Goal: Task Accomplishment & Management: Use online tool/utility

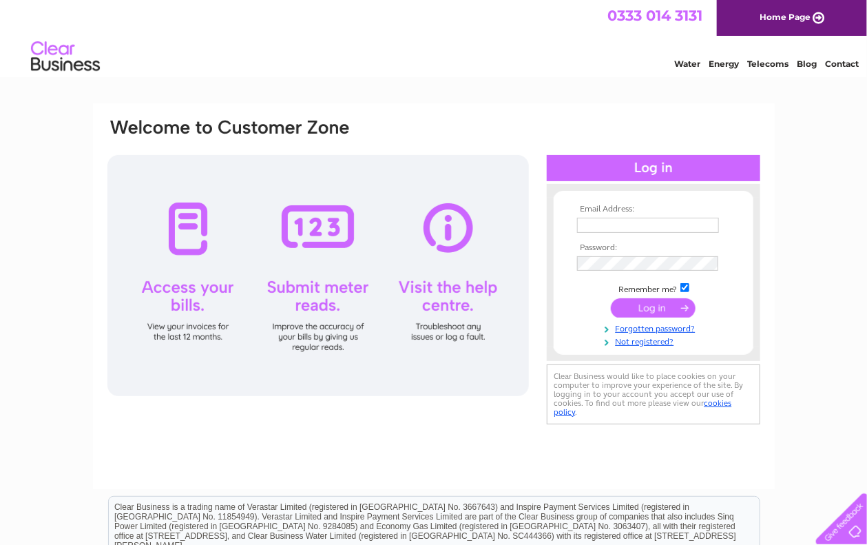
type input "[PERSON_NAME][EMAIL_ADDRESS][DOMAIN_NAME]"
click at [650, 307] on input "submit" at bounding box center [653, 307] width 85 height 19
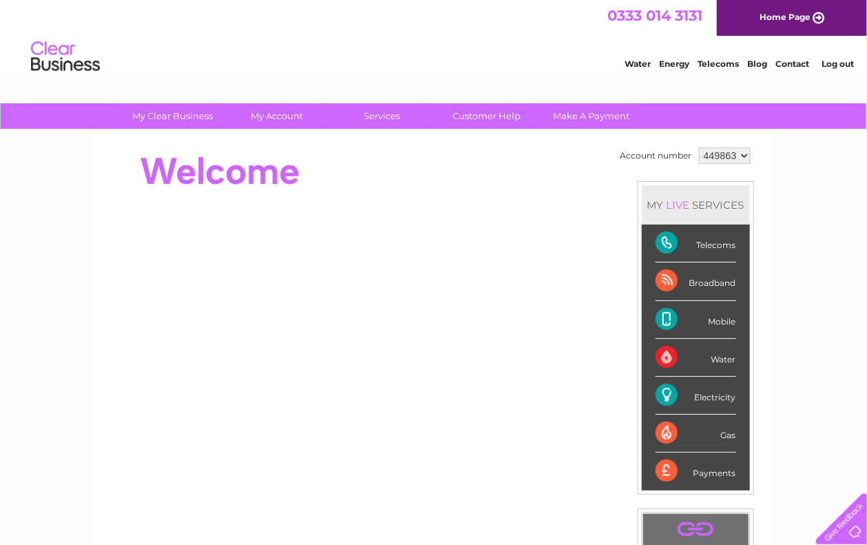
click at [661, 240] on div "Telecoms" at bounding box center [696, 244] width 81 height 38
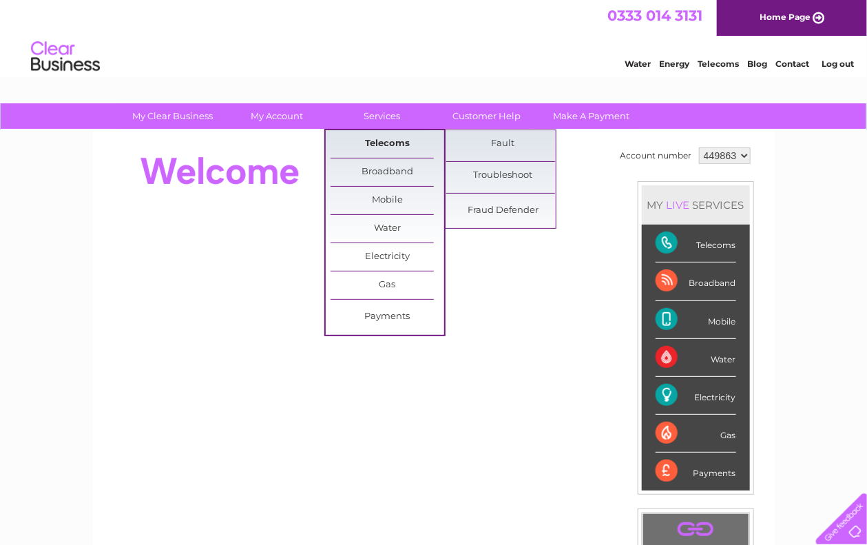
click at [379, 138] on link "Telecoms" at bounding box center [388, 144] width 114 height 28
click at [480, 185] on link "Troubleshoot" at bounding box center [503, 176] width 114 height 28
click at [495, 171] on link "Troubleshoot" at bounding box center [503, 176] width 114 height 28
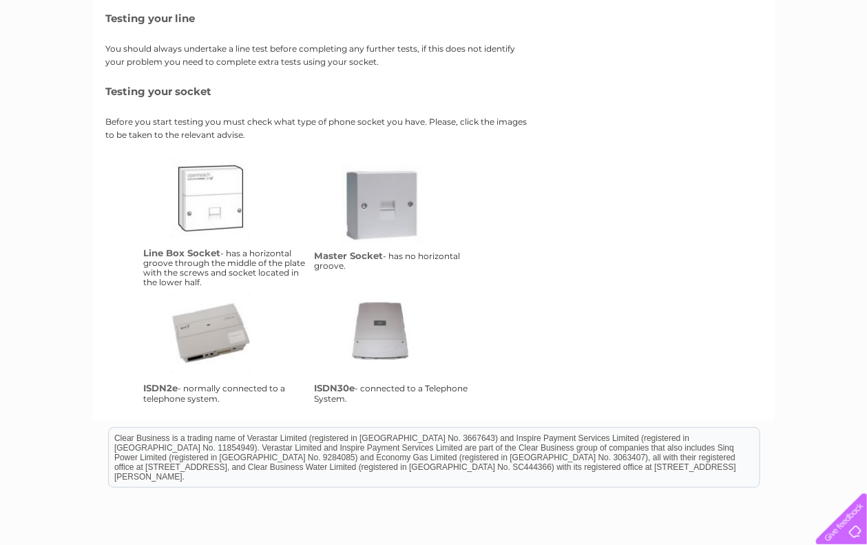
scroll to position [203, 0]
click at [214, 345] on link "isdn2e" at bounding box center [226, 348] width 110 height 110
